Goal: Transaction & Acquisition: Subscribe to service/newsletter

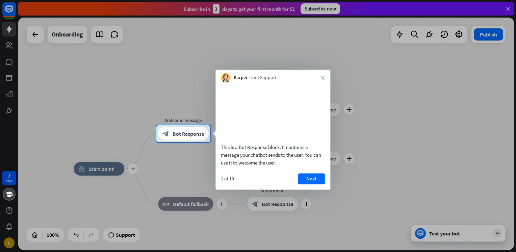
drag, startPoint x: 468, startPoint y: 3, endPoint x: 319, endPoint y: 56, distance: 158.3
click at [316, 56] on div at bounding box center [258, 62] width 516 height 125
click at [318, 184] on button "Next" at bounding box center [311, 178] width 27 height 11
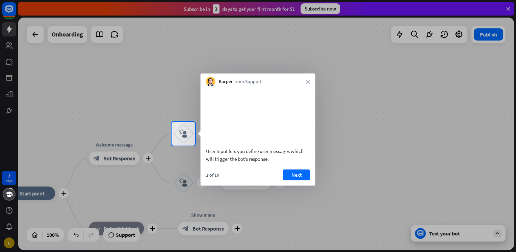
click at [12, 34] on div at bounding box center [258, 61] width 516 height 122
drag, startPoint x: 11, startPoint y: 234, endPoint x: 19, endPoint y: 231, distance: 8.3
click at [12, 234] on div at bounding box center [258, 199] width 516 height 106
drag, startPoint x: 437, startPoint y: 0, endPoint x: 287, endPoint y: 55, distance: 159.4
click at [287, 55] on div at bounding box center [258, 61] width 516 height 122
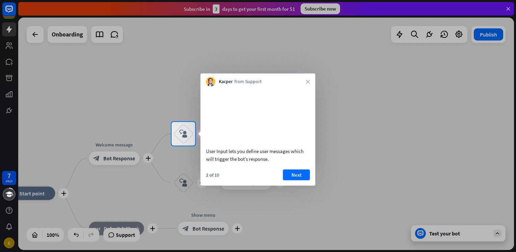
drag, startPoint x: 342, startPoint y: 2, endPoint x: 310, endPoint y: 84, distance: 88.7
click at [336, 31] on div at bounding box center [258, 61] width 516 height 122
click at [313, 82] on div "Kacper from Support close" at bounding box center [258, 80] width 115 height 13
click at [307, 82] on icon "close" at bounding box center [308, 82] width 4 height 4
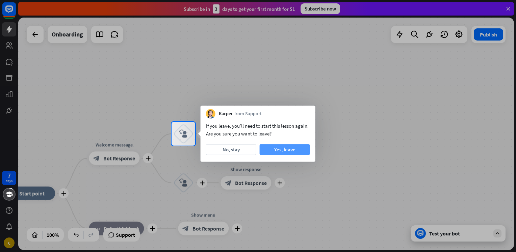
click at [286, 149] on button "Yes, leave" at bounding box center [285, 149] width 50 height 11
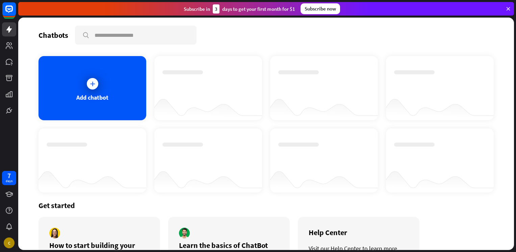
click at [324, 6] on div "Subscribe now" at bounding box center [321, 8] width 40 height 11
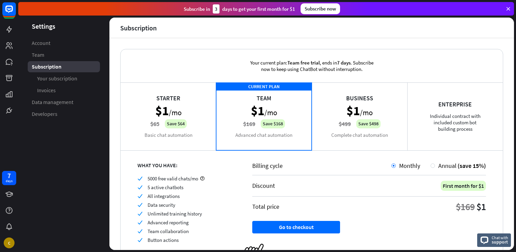
click at [254, 105] on div "CURRENT PLAN Team $1 /mo $169 Save $168 Advanced chat automation" at bounding box center [264, 116] width 96 height 68
click at [43, 47] on link "Account" at bounding box center [64, 42] width 72 height 11
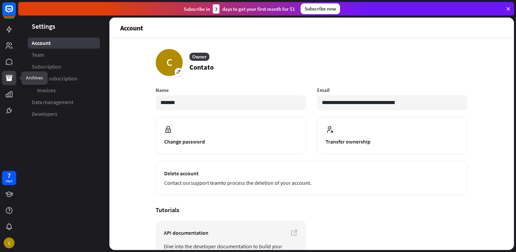
click at [13, 81] on link at bounding box center [9, 78] width 14 height 14
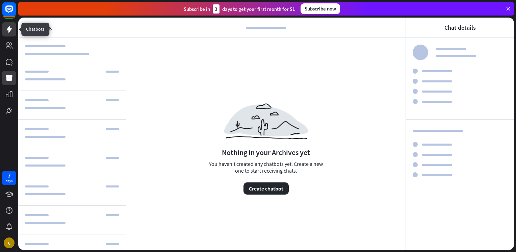
click at [12, 27] on icon at bounding box center [9, 29] width 8 height 8
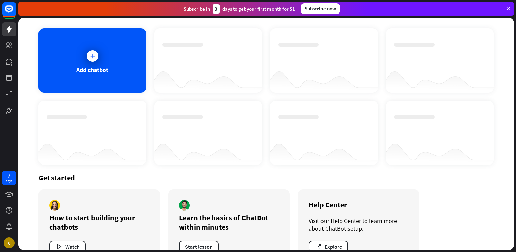
scroll to position [49, 0]
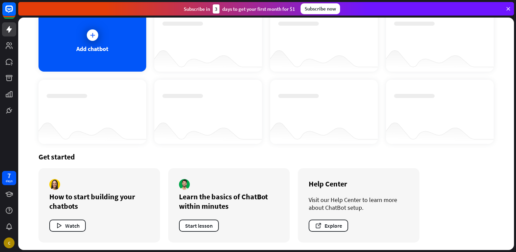
click at [10, 251] on div "7 days C" at bounding box center [9, 126] width 18 height 252
click at [10, 243] on div "C" at bounding box center [9, 242] width 11 height 11
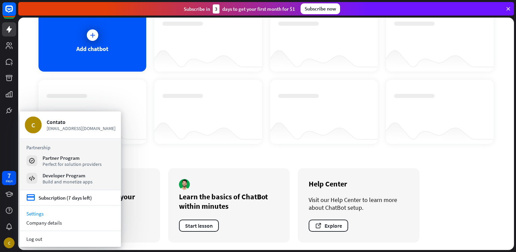
click at [50, 215] on link "Settings" at bounding box center [70, 213] width 101 height 9
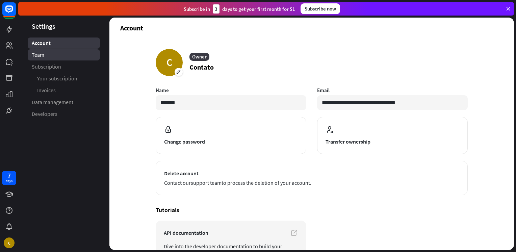
click at [86, 58] on link "Team" at bounding box center [64, 54] width 72 height 11
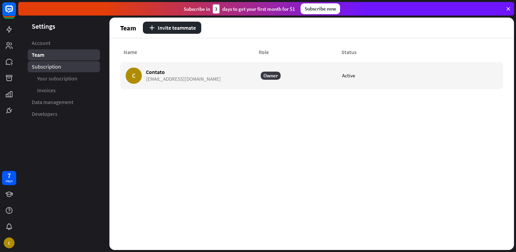
click at [63, 67] on link "Subscription" at bounding box center [64, 66] width 72 height 11
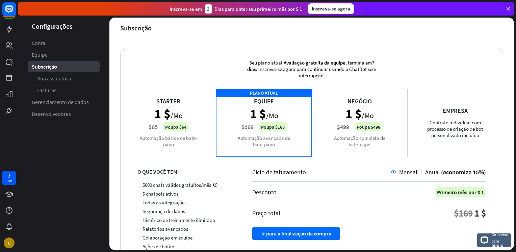
click at [393, 102] on div "Negócio 1 $ /Mo $499 Poupa $498 Automação completa de bate-papo" at bounding box center [360, 123] width 96 height 68
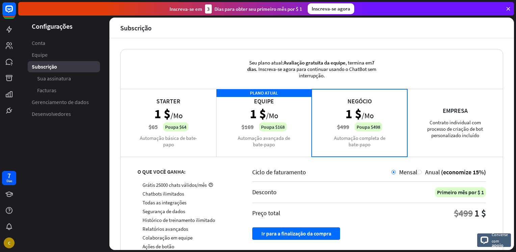
click at [295, 113] on div "PLANO ATUAL Equipe 1 $ /Mo $169 Poupa $168 Automação avançada de bate-papo" at bounding box center [264, 123] width 96 height 68
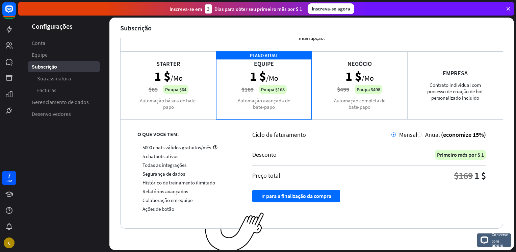
scroll to position [39, 0]
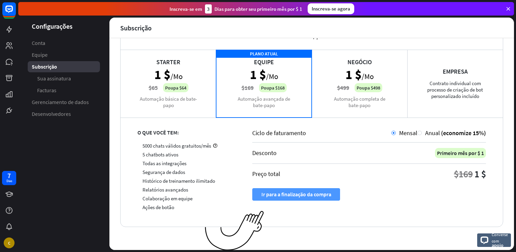
click at [308, 197] on font "Ir para a finalização da compra" at bounding box center [296, 195] width 70 height 12
